Goal: Task Accomplishment & Management: Use online tool/utility

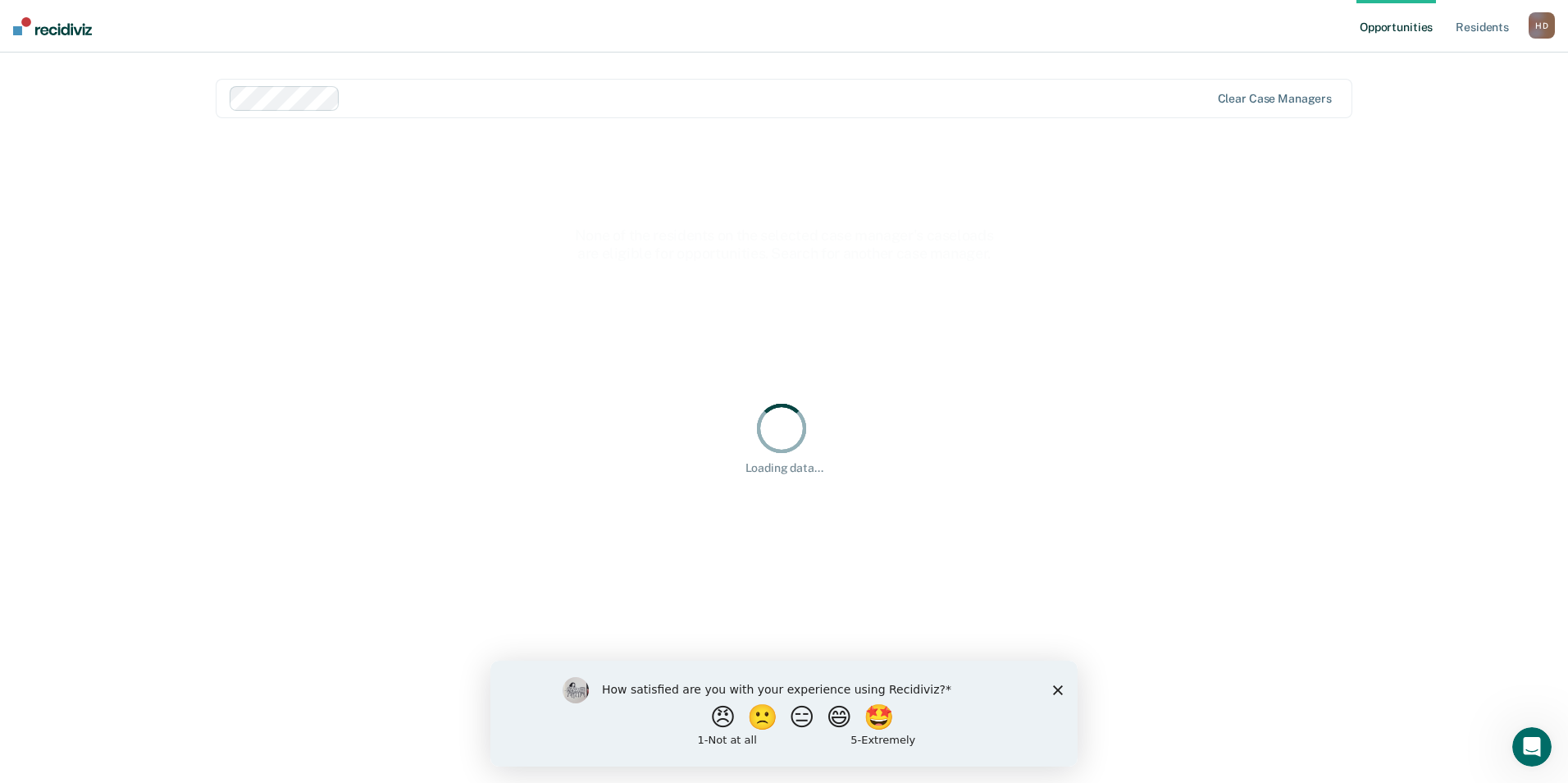
click at [1054, 692] on polygon "Close survey" at bounding box center [1057, 689] width 10 height 10
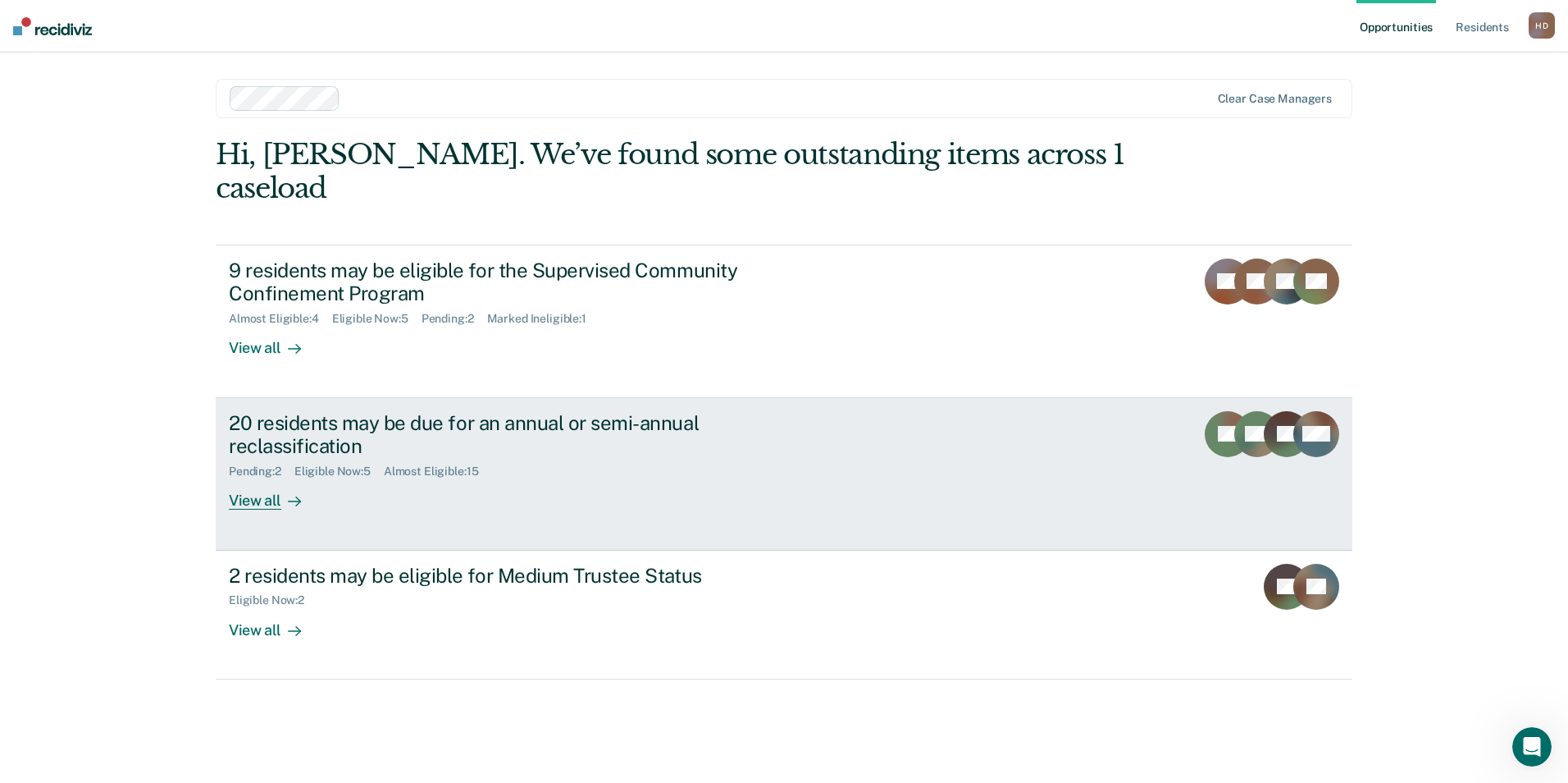
click at [376, 473] on div "20 residents may be due for an annual or semi-annual reclassification Pending :…" at bounding box center [536, 461] width 615 height 99
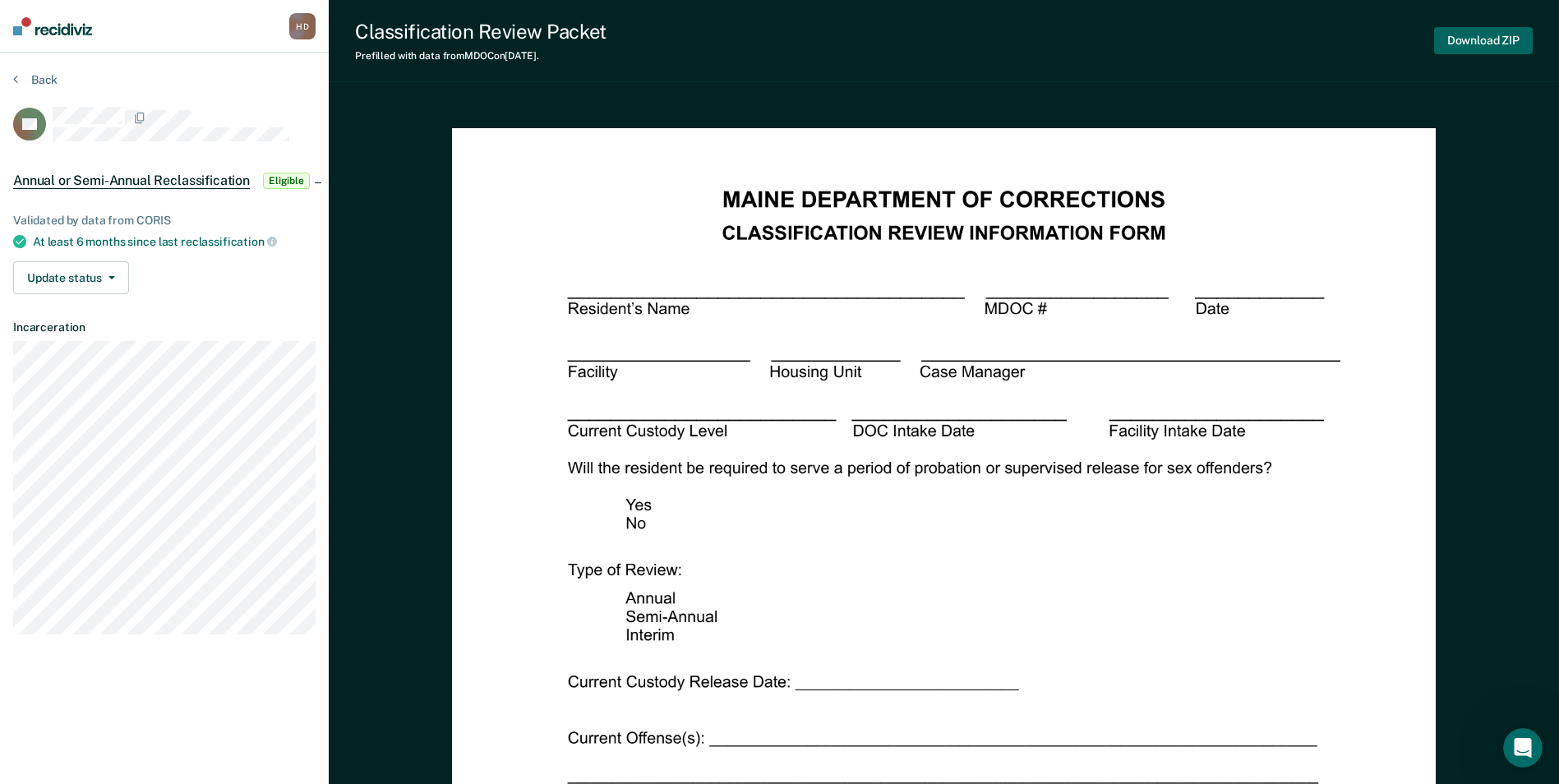
click at [1487, 43] on button "Download ZIP" at bounding box center [1483, 41] width 99 height 28
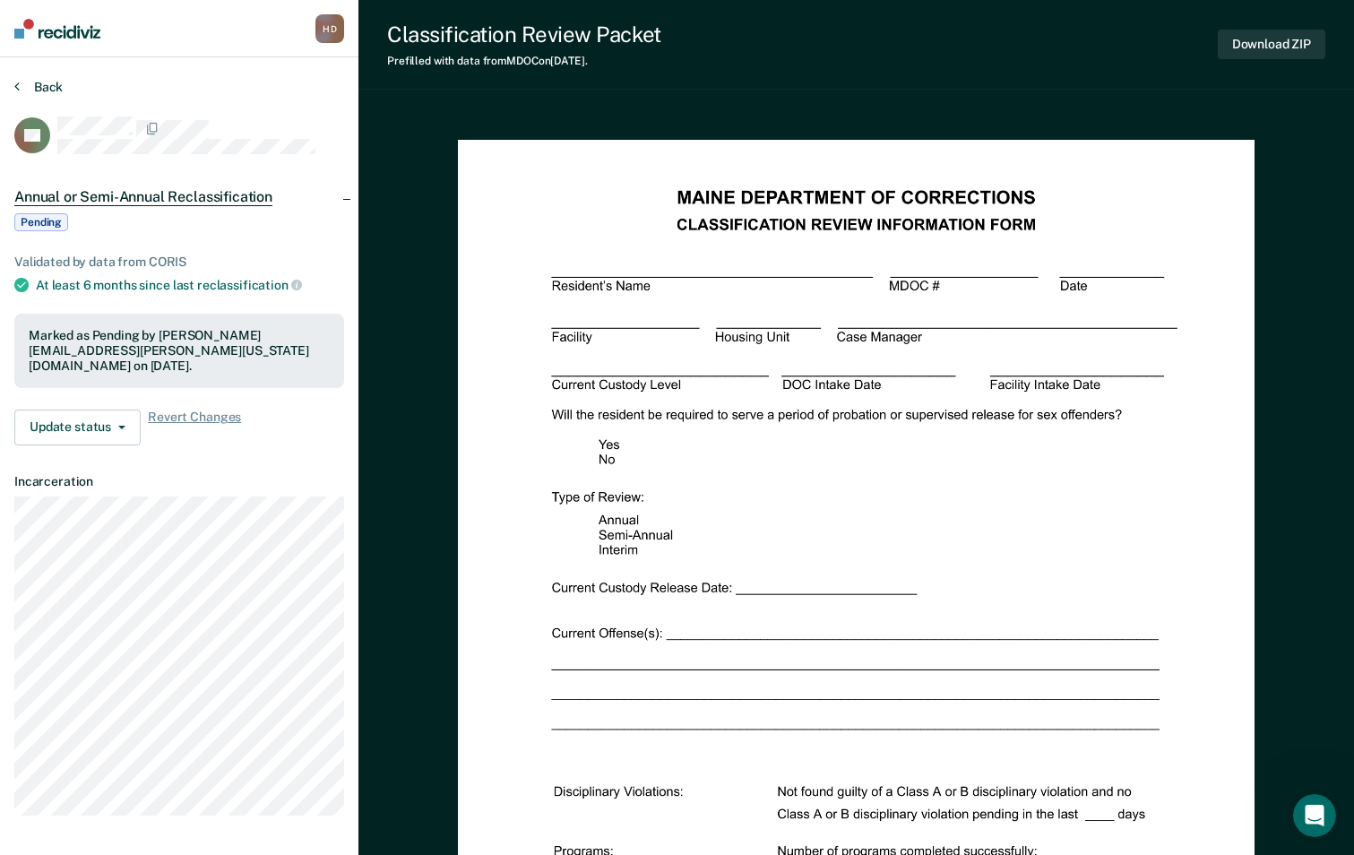
click at [42, 87] on button "Back" at bounding box center [38, 87] width 48 height 16
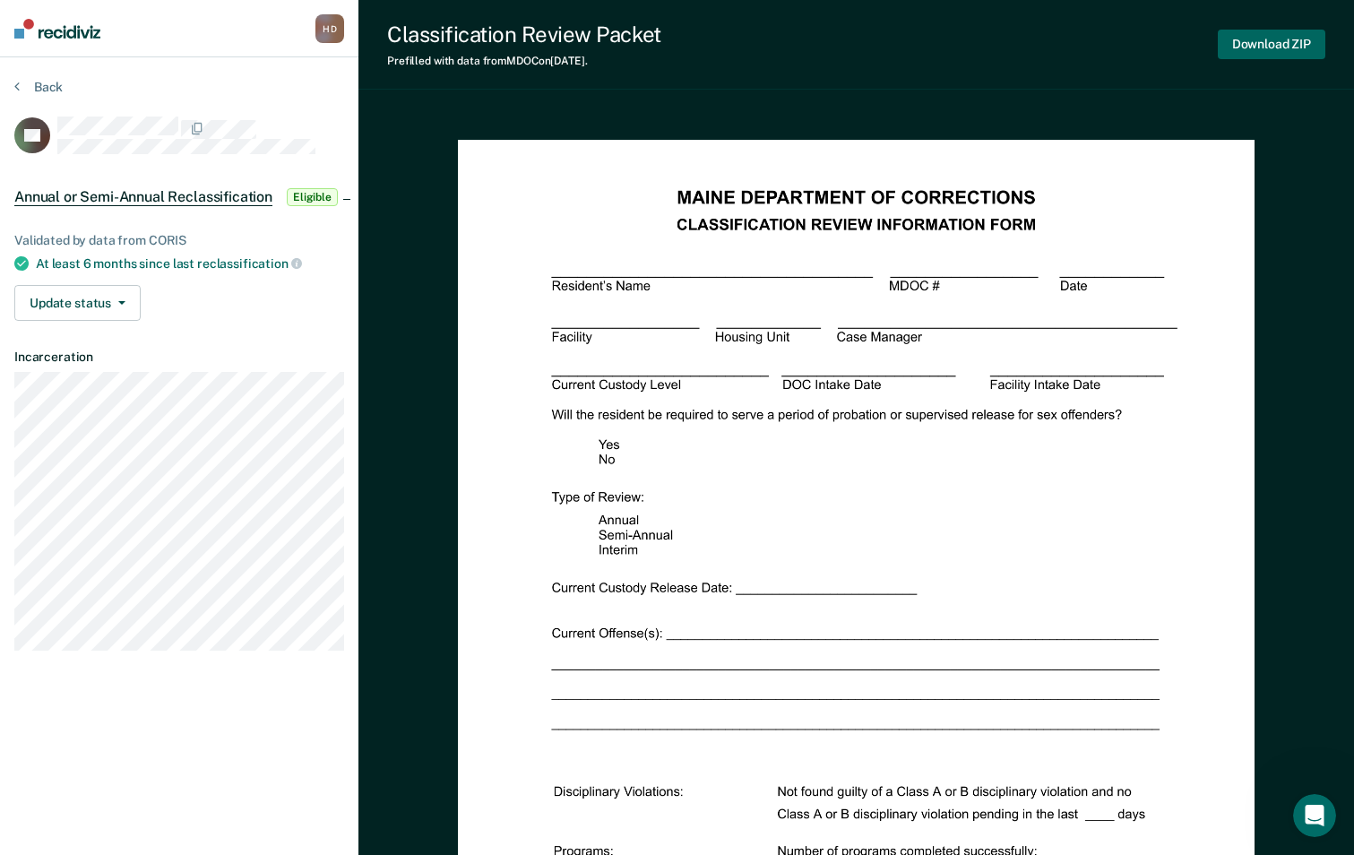
drag, startPoint x: 1269, startPoint y: 44, endPoint x: 1261, endPoint y: 50, distance: 9.5
click at [1269, 47] on button "Download ZIP" at bounding box center [1272, 45] width 108 height 30
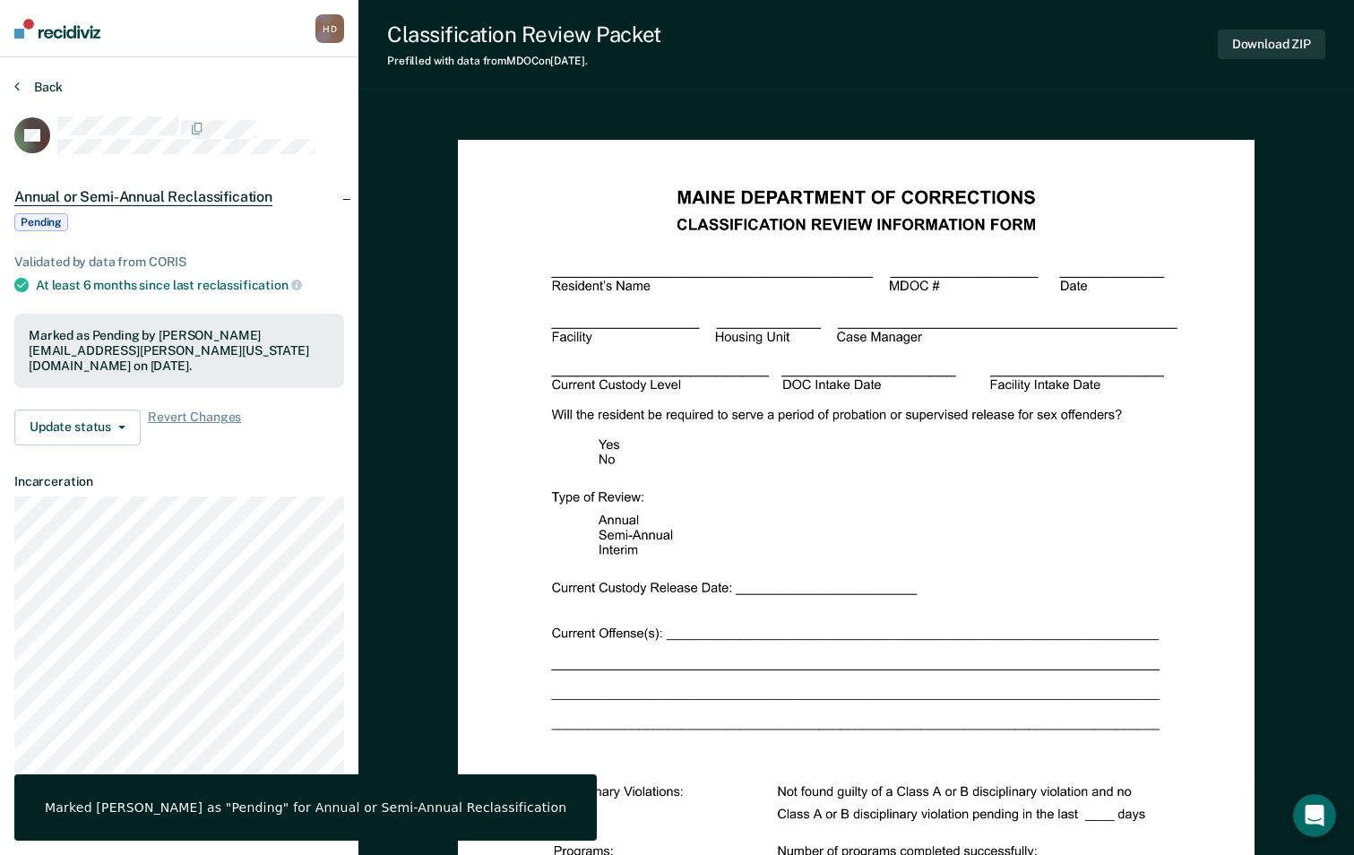
click at [25, 81] on button "Back" at bounding box center [38, 87] width 48 height 16
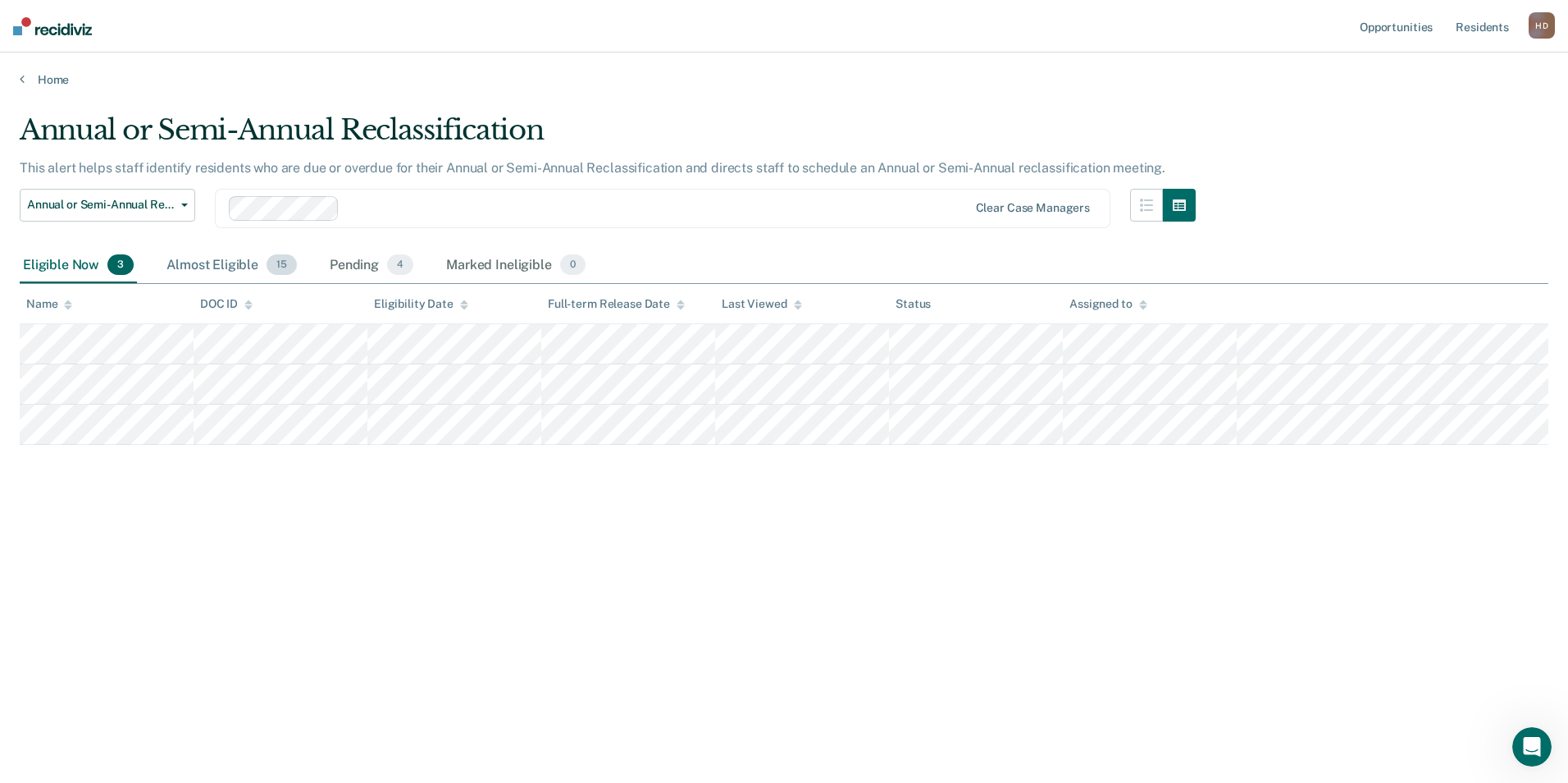
click at [271, 264] on span "15" at bounding box center [281, 265] width 30 height 21
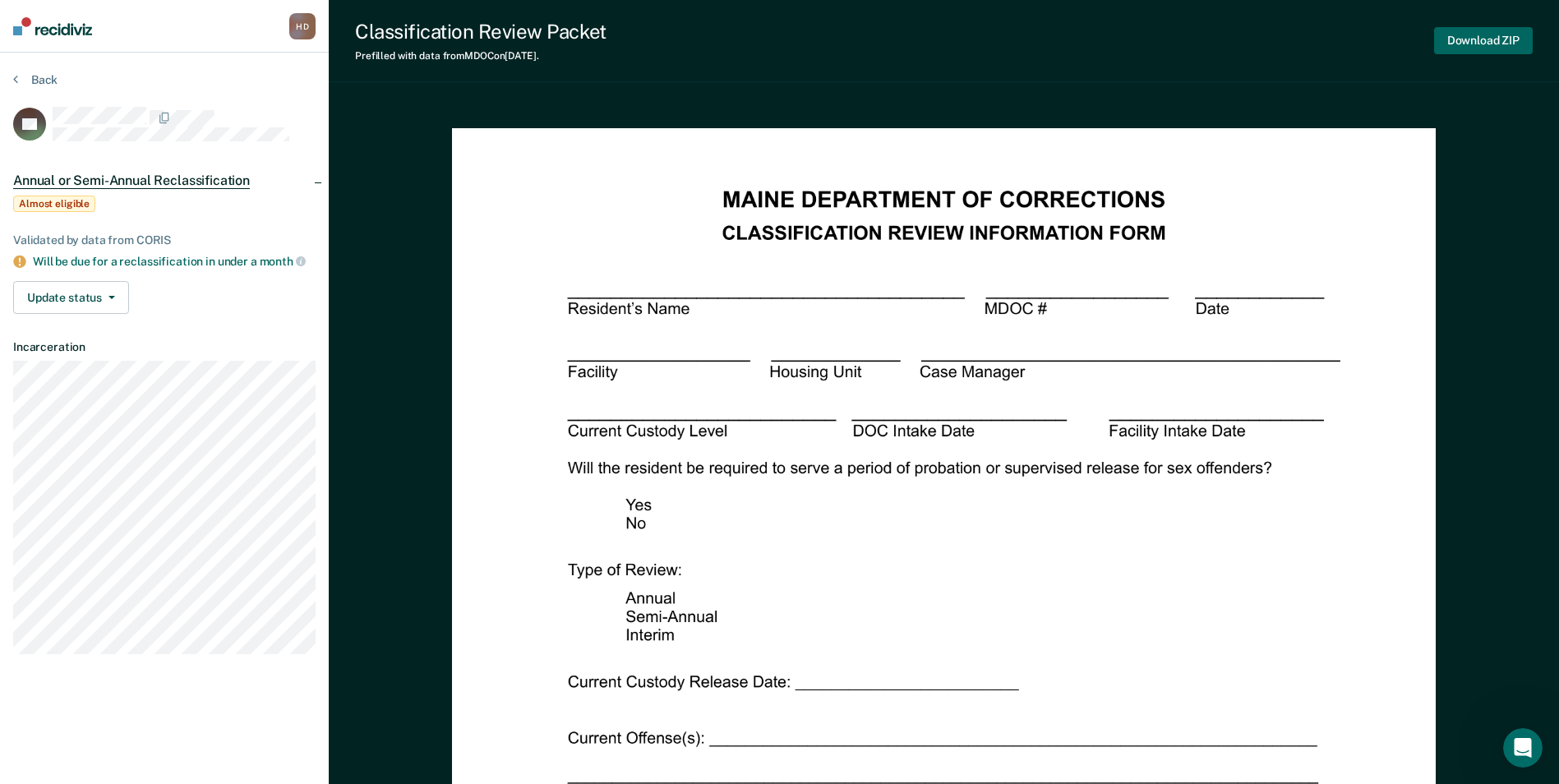
click at [1500, 38] on button "Download ZIP" at bounding box center [1483, 41] width 99 height 28
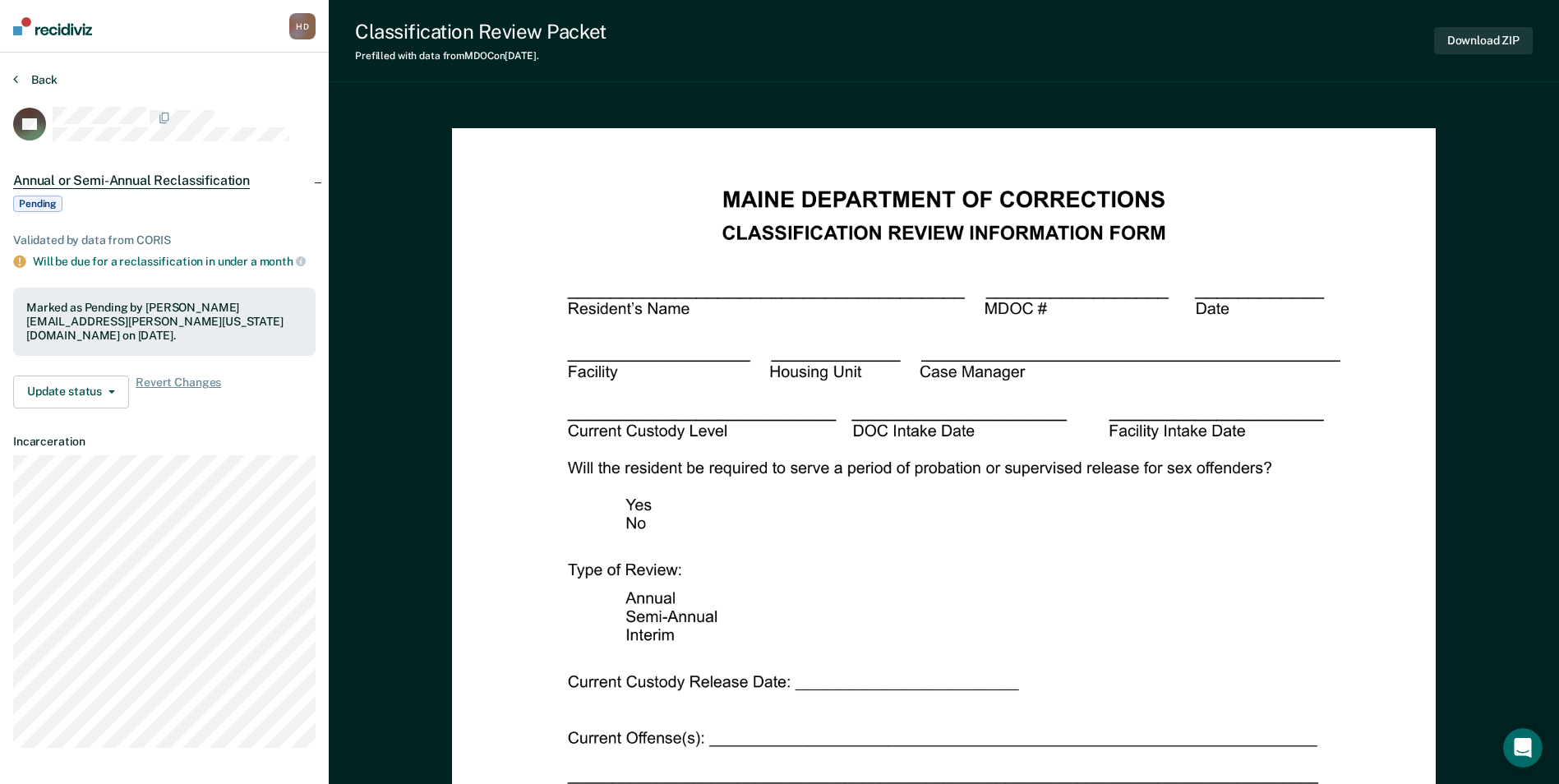
click at [49, 76] on button "Back" at bounding box center [35, 80] width 44 height 15
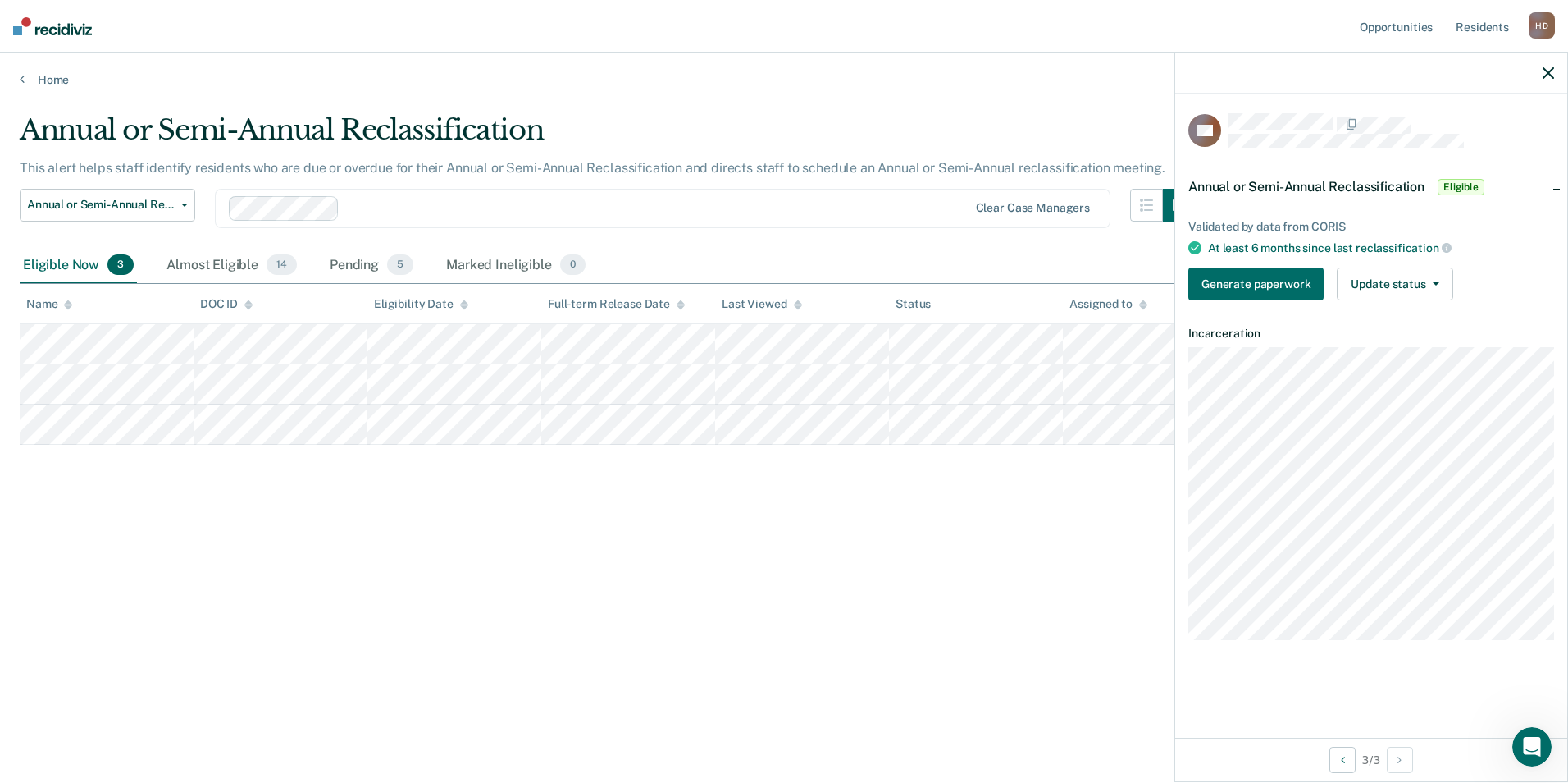
drag, startPoint x: 1551, startPoint y: 73, endPoint x: 1540, endPoint y: 75, distance: 11.2
click at [1546, 75] on icon "button" at bounding box center [1548, 72] width 12 height 12
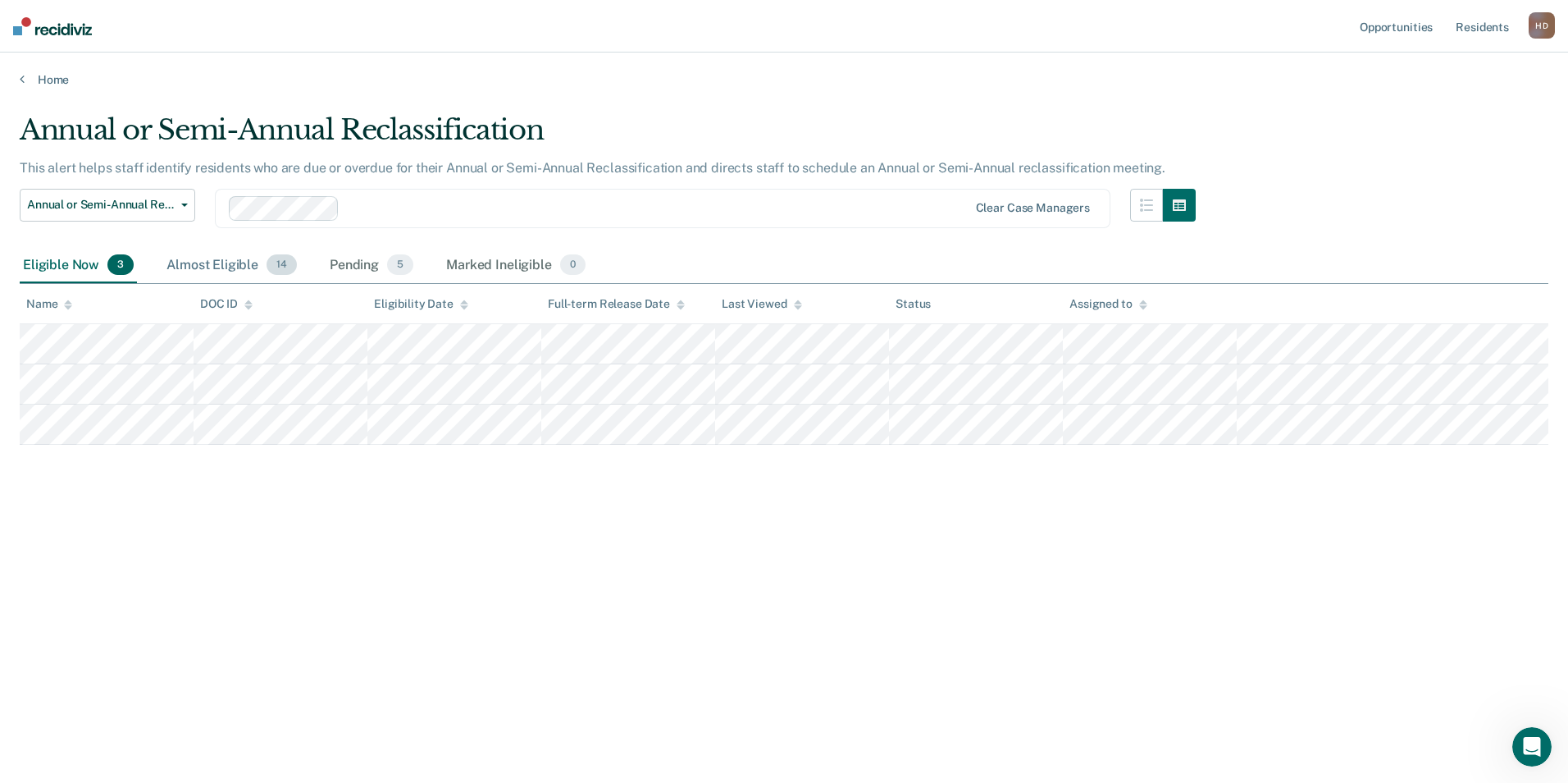
click at [227, 267] on div "Almost Eligible 14" at bounding box center [232, 266] width 137 height 36
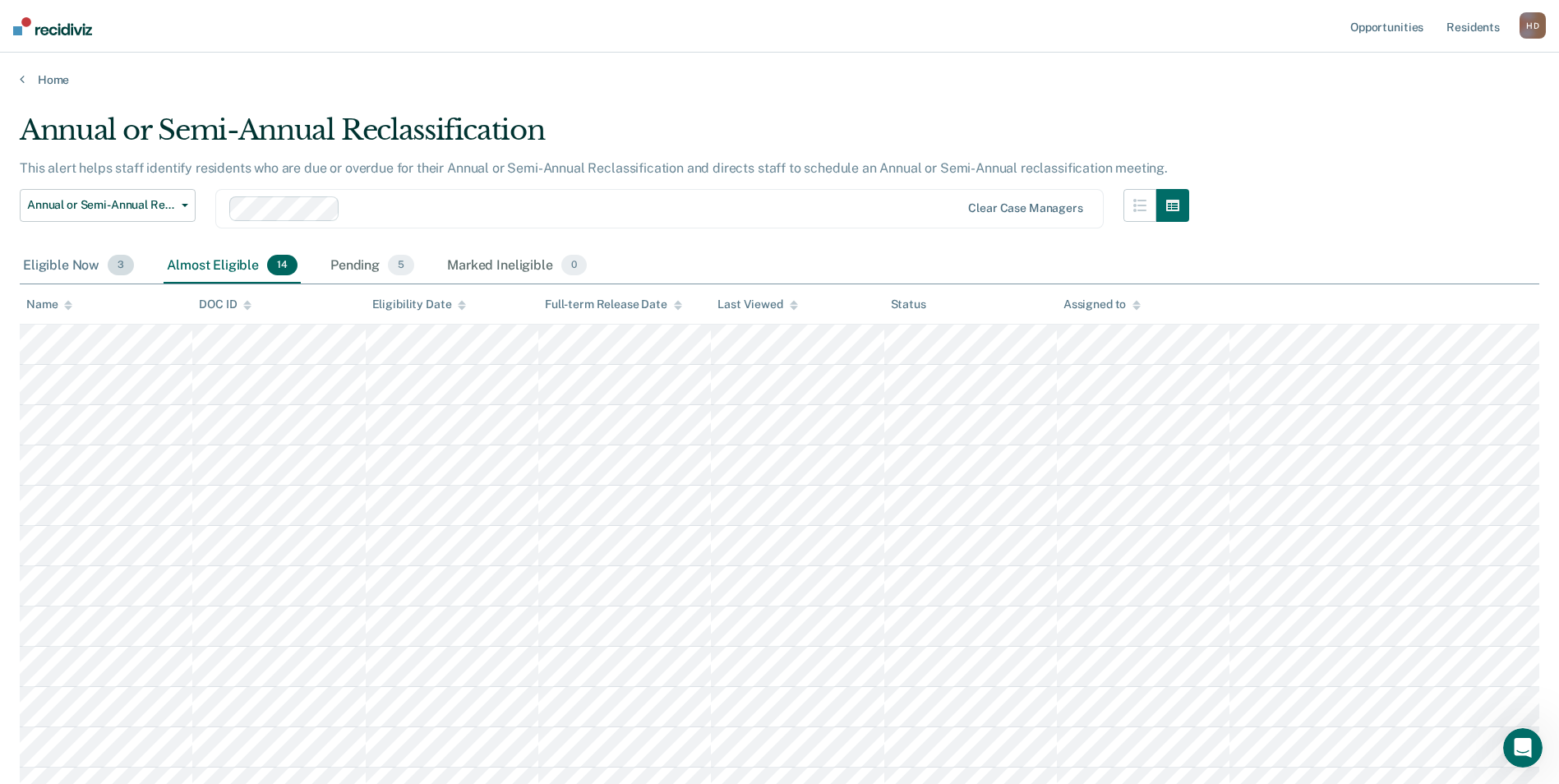
click at [70, 269] on div "Eligible Now 3" at bounding box center [79, 266] width 117 height 36
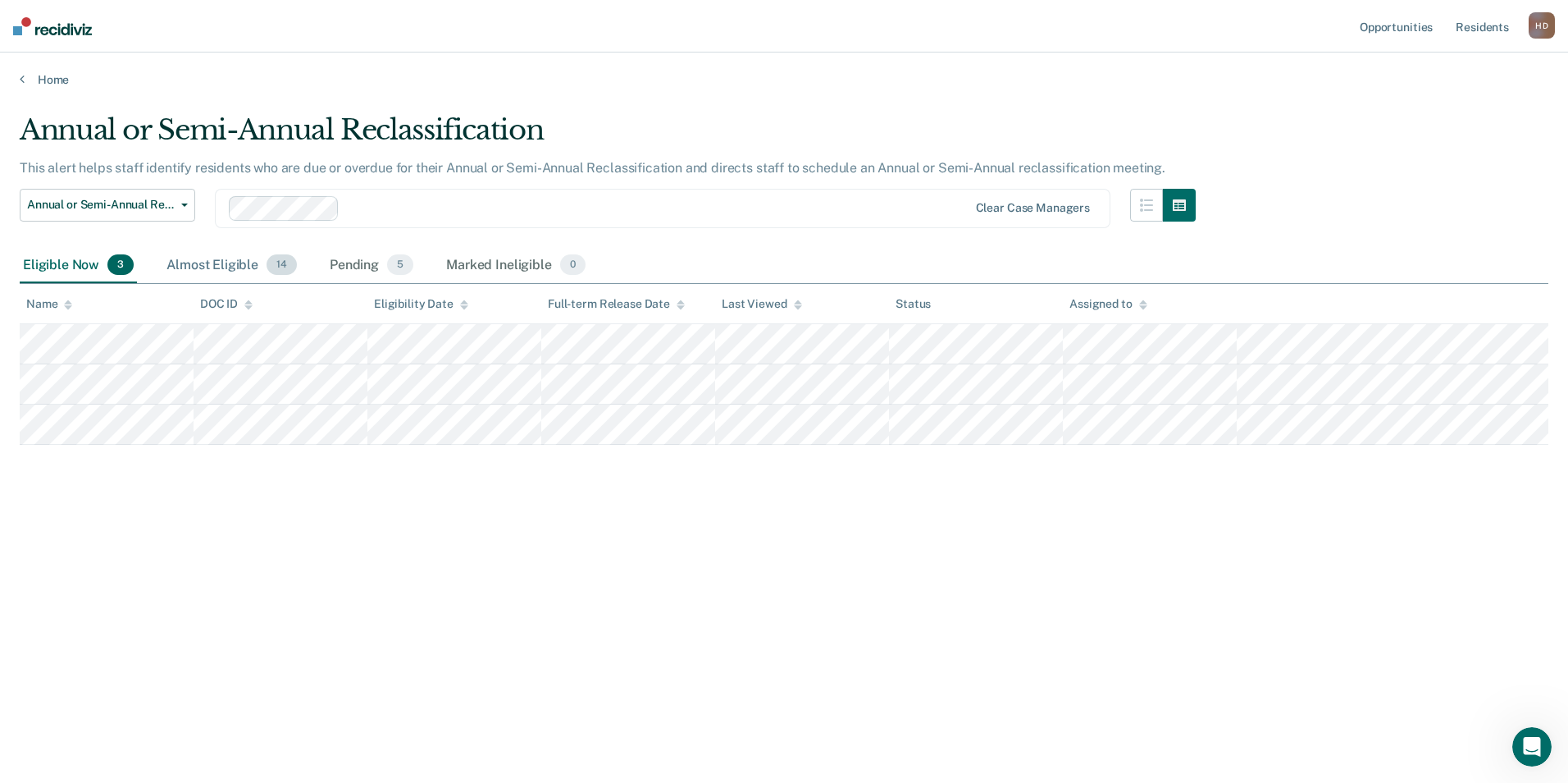
click at [229, 258] on div "Almost Eligible 14" at bounding box center [232, 266] width 137 height 36
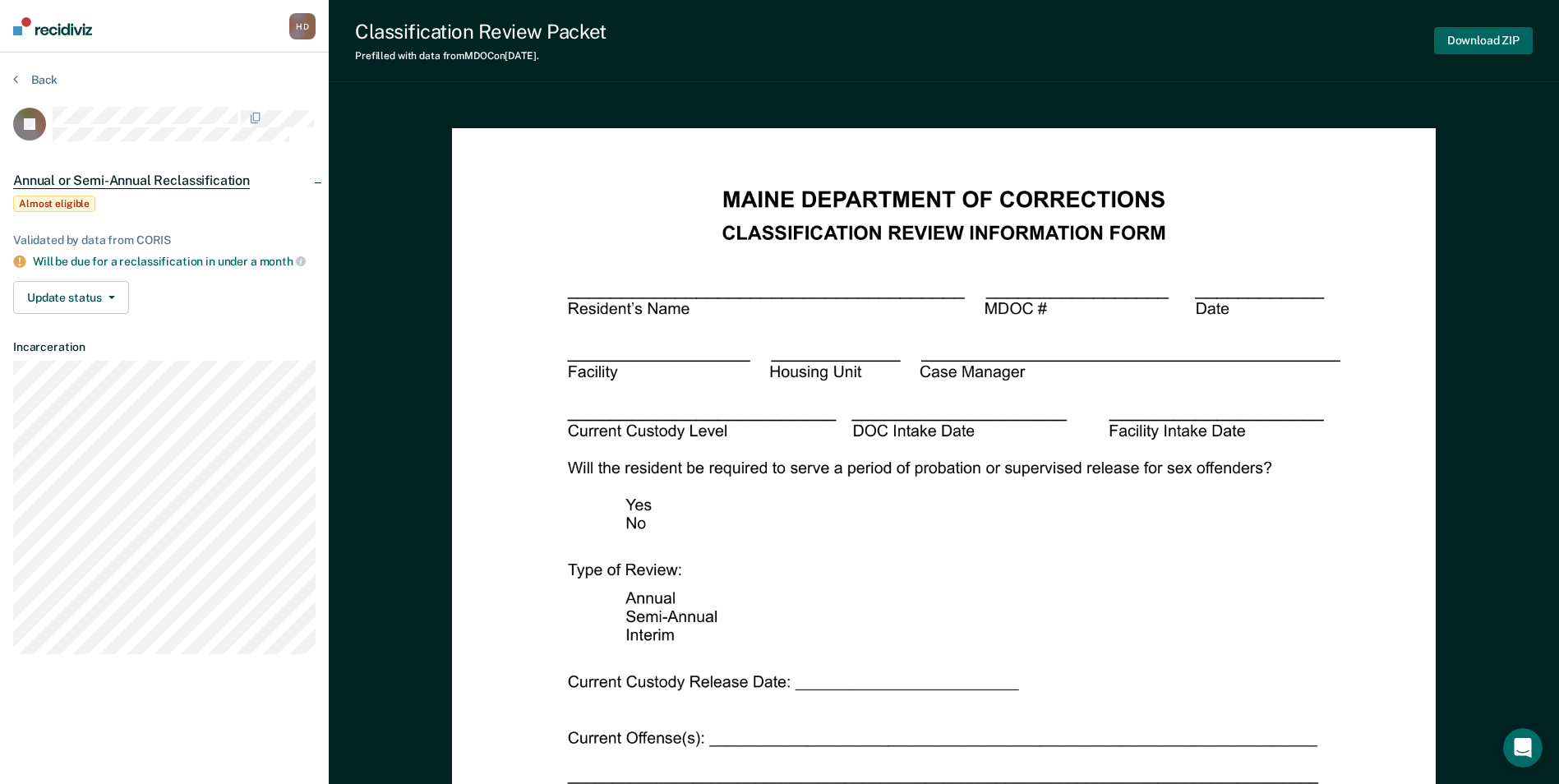
click at [1451, 36] on button "Download ZIP" at bounding box center [1483, 41] width 99 height 28
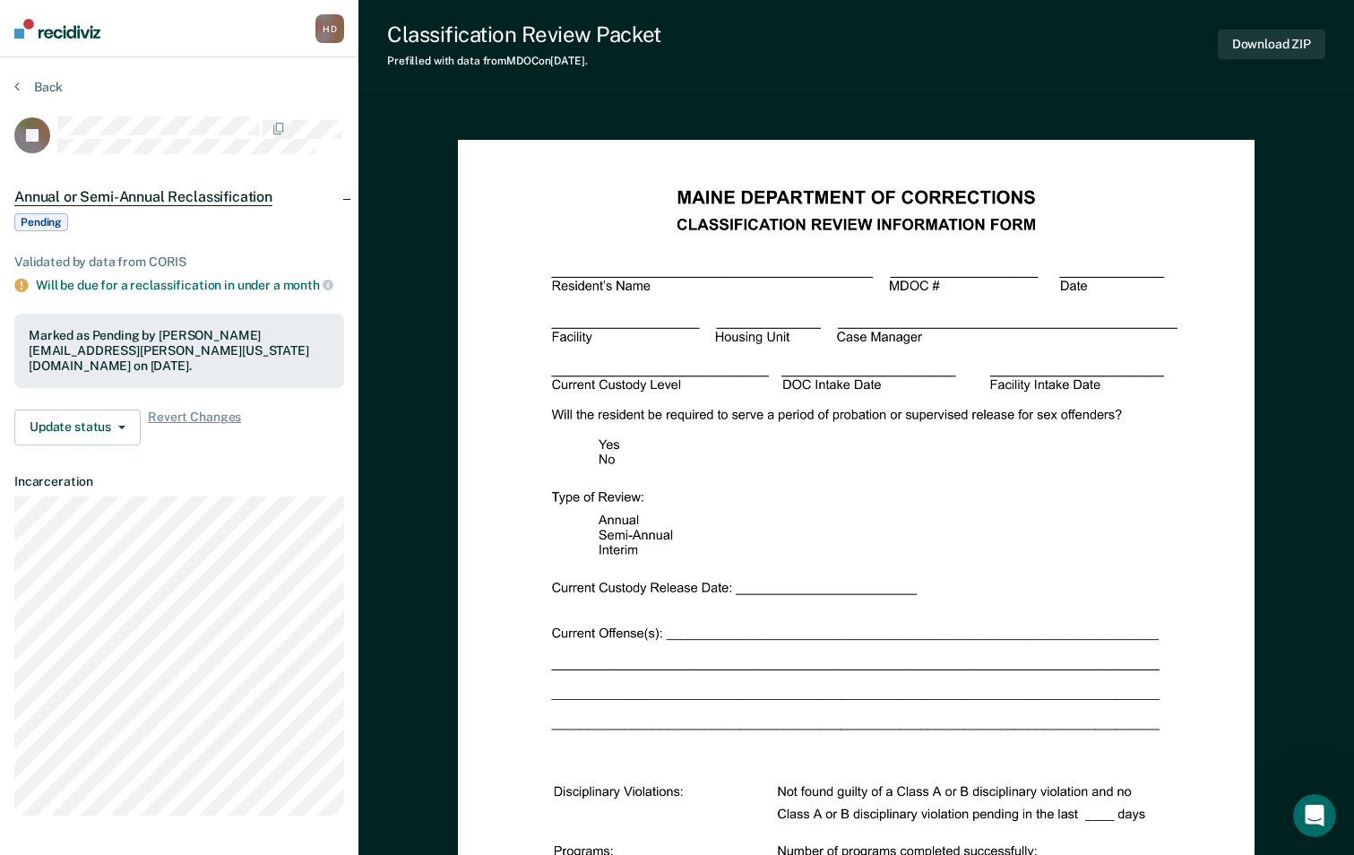
click at [48, 101] on div "Back" at bounding box center [179, 98] width 330 height 38
click at [47, 89] on button "Back" at bounding box center [38, 87] width 48 height 16
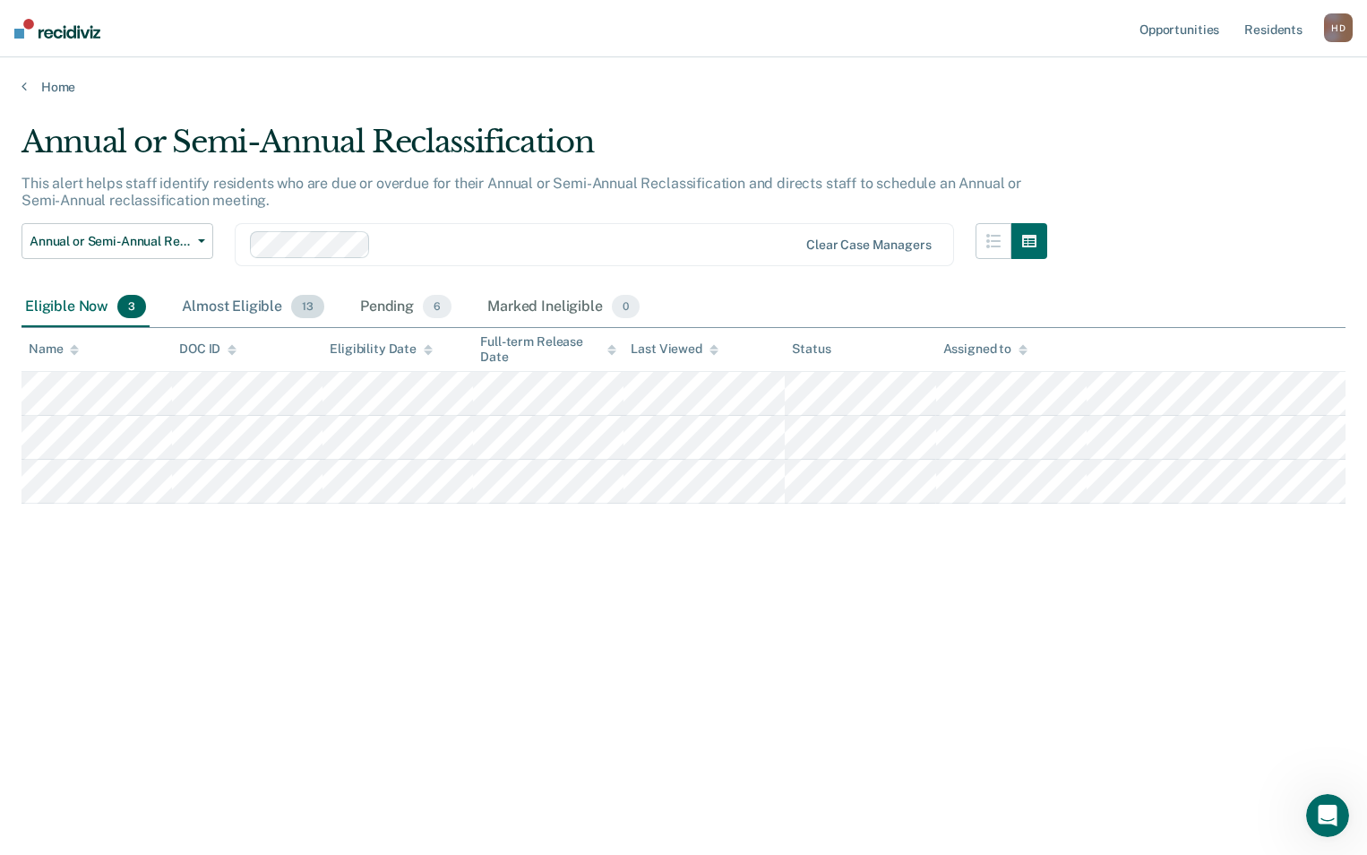
click at [271, 301] on div "Almost Eligible 13" at bounding box center [253, 307] width 150 height 39
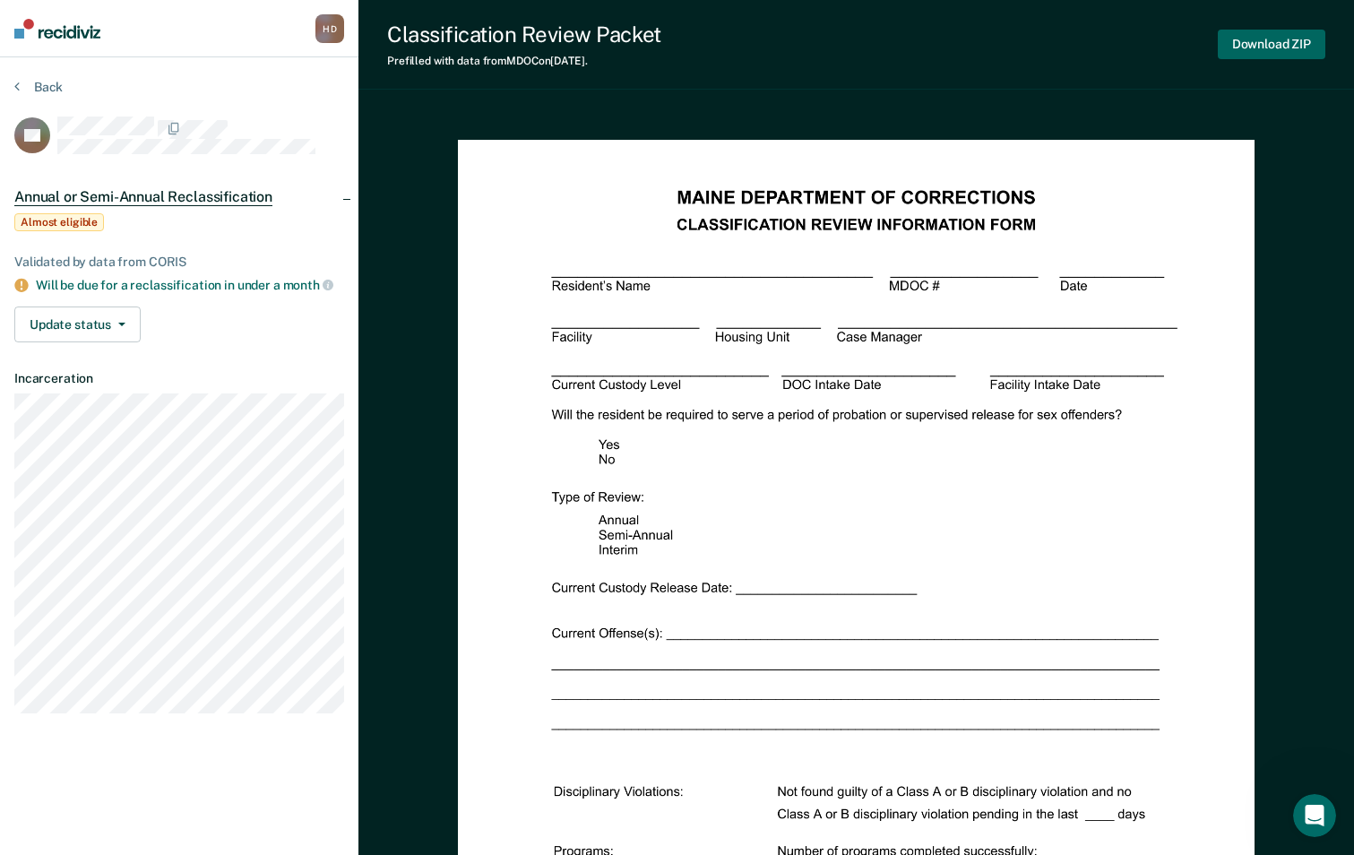
click at [1253, 45] on button "Download ZIP" at bounding box center [1272, 45] width 108 height 30
